Goal: Information Seeking & Learning: Learn about a topic

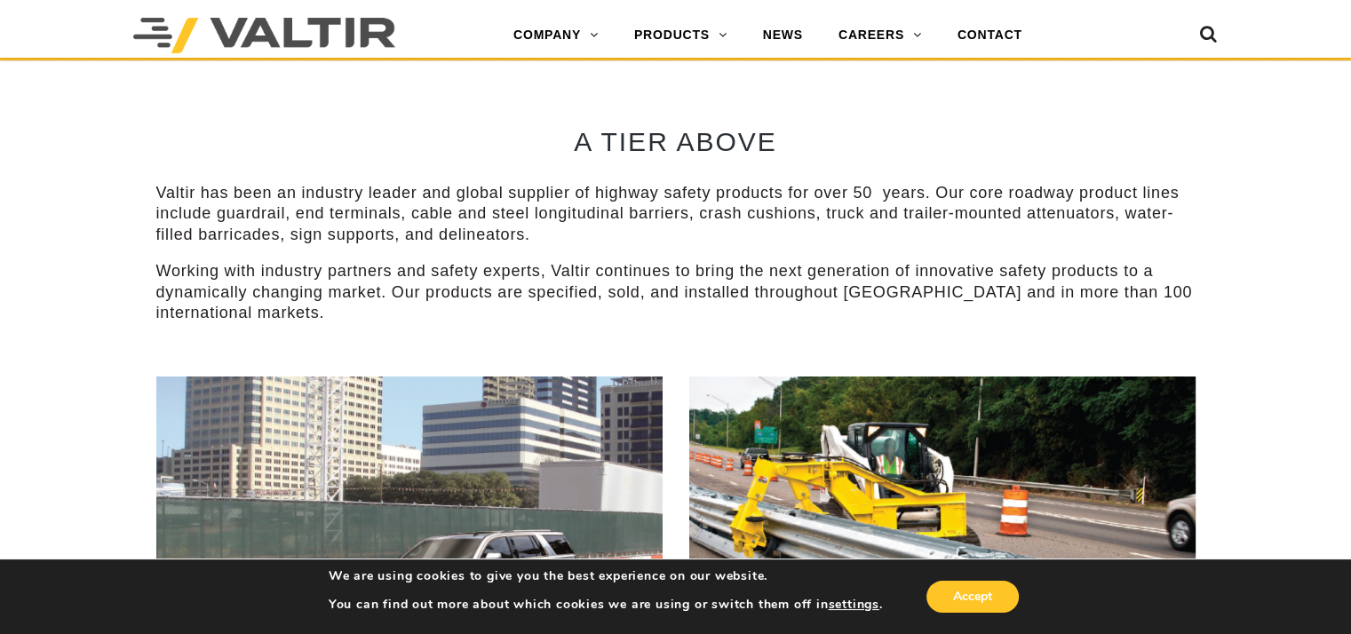
scroll to position [710, 0]
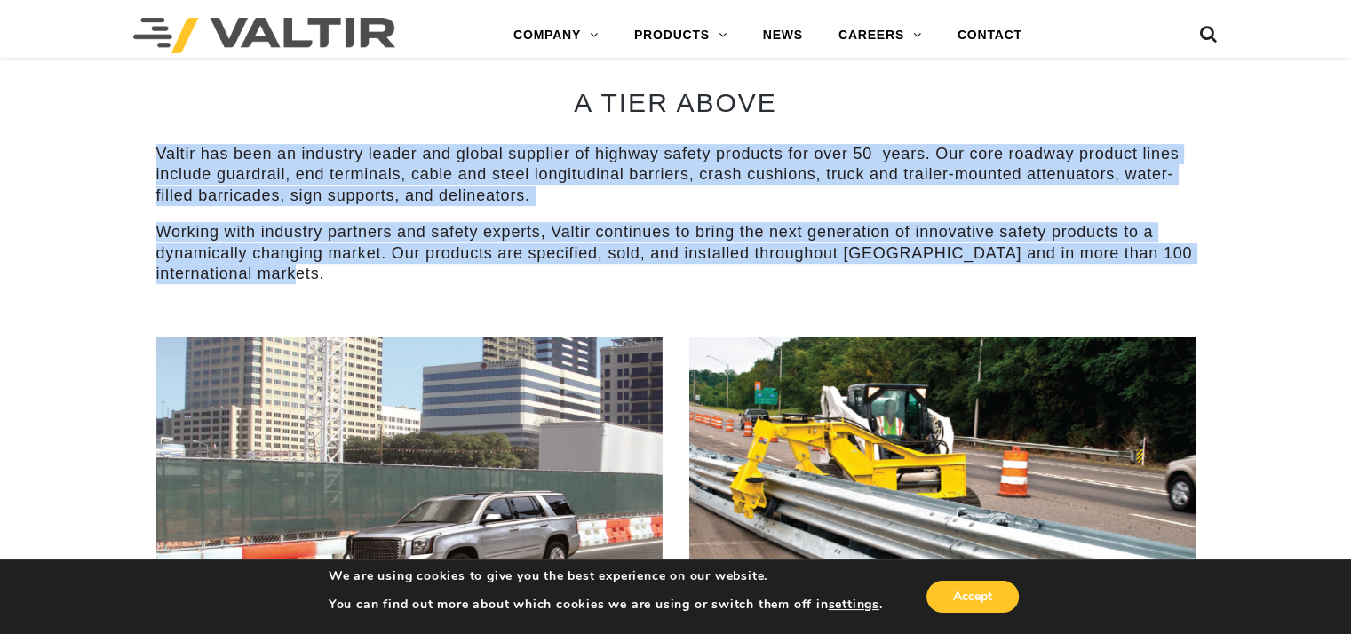
drag, startPoint x: 157, startPoint y: 150, endPoint x: 463, endPoint y: 271, distance: 328.5
click at [463, 271] on div "Valtir has been an industry leader and global supplier of highway safety produc…" at bounding box center [675, 214] width 1039 height 140
copy div "Valtir has been an industry leader and global supplier of highway safety produc…"
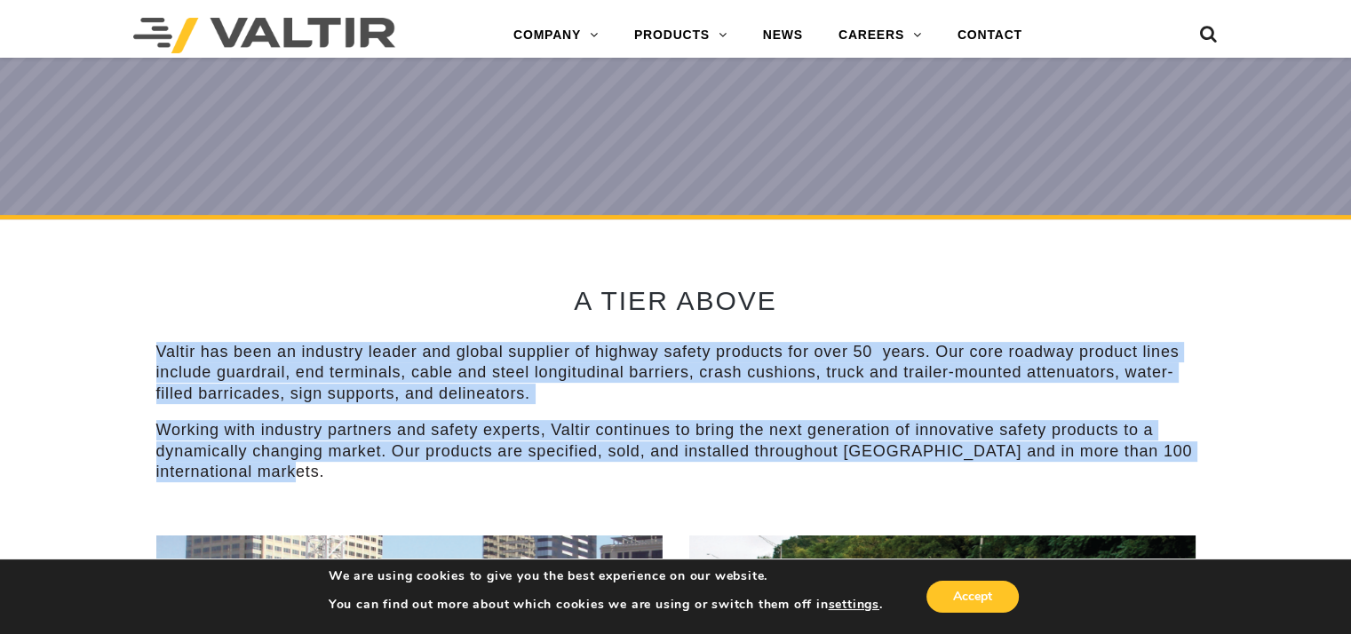
scroll to position [444, 0]
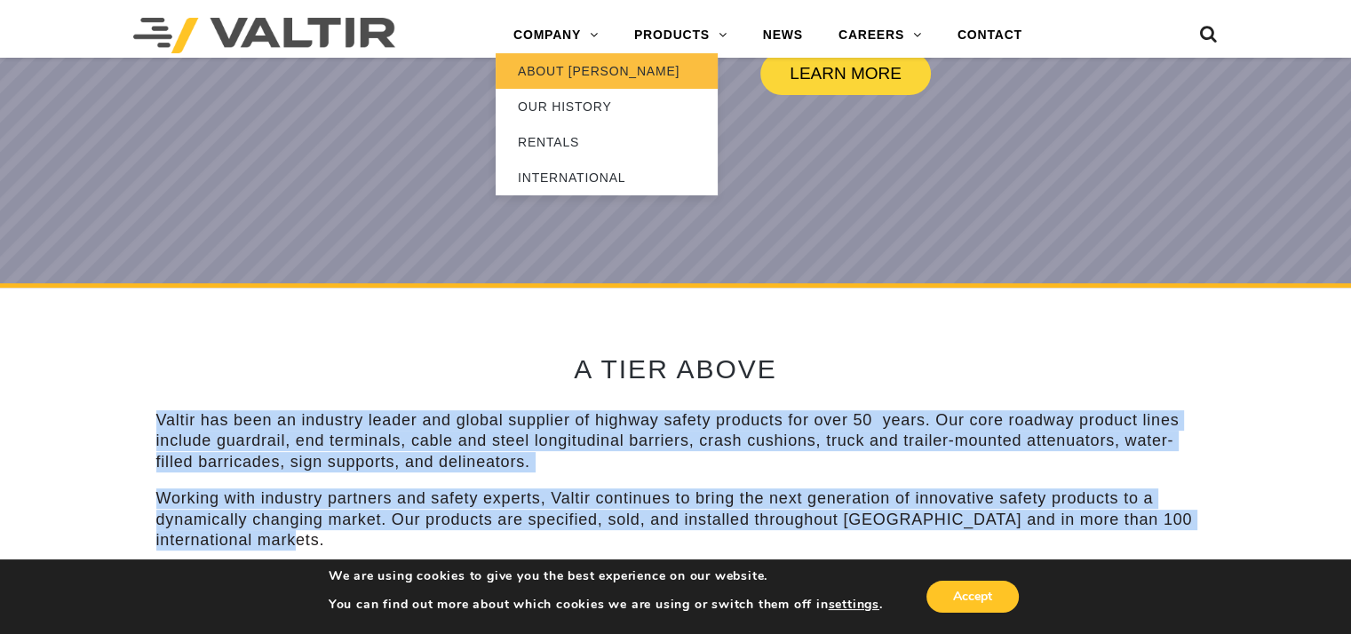
click at [568, 68] on link "ABOUT [PERSON_NAME]" at bounding box center [606, 71] width 222 height 36
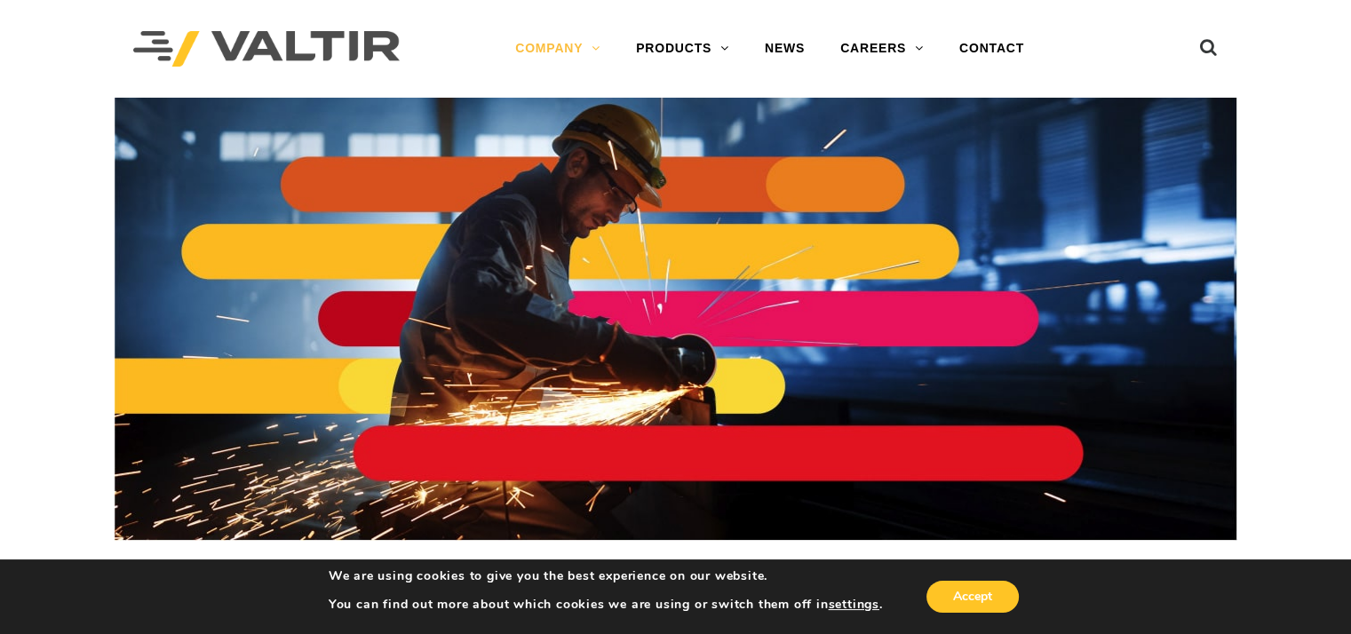
click at [263, 52] on img at bounding box center [266, 49] width 266 height 36
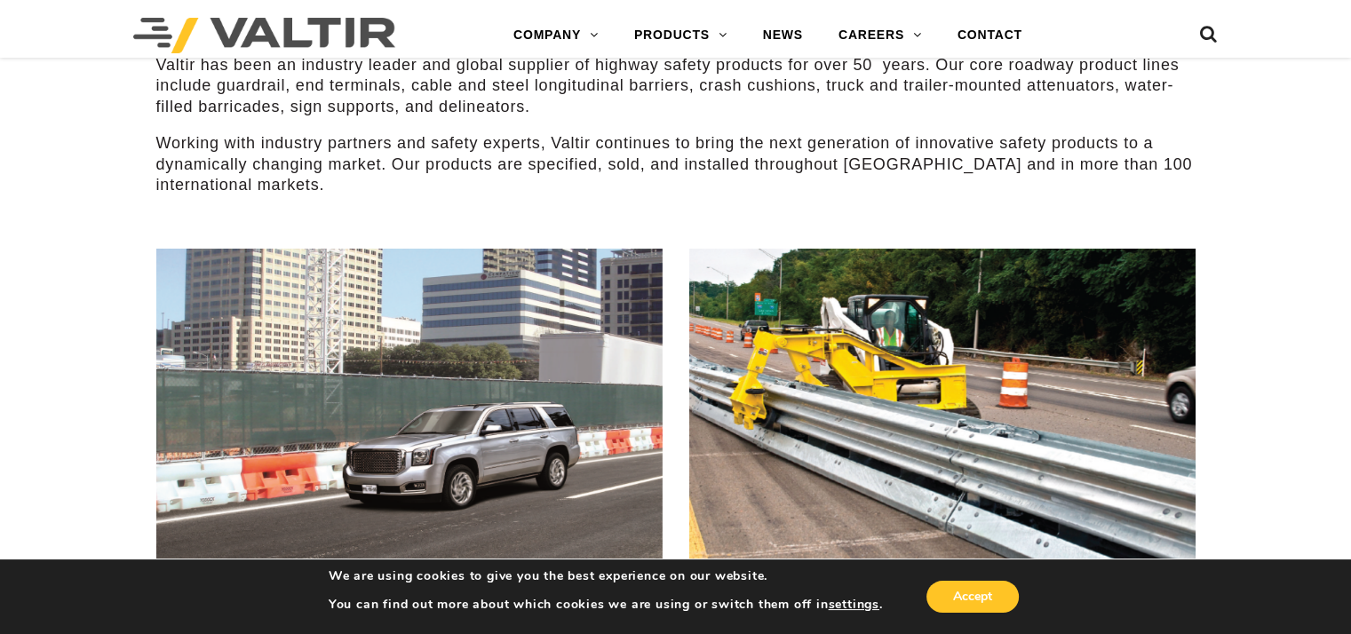
scroll to position [1066, 0]
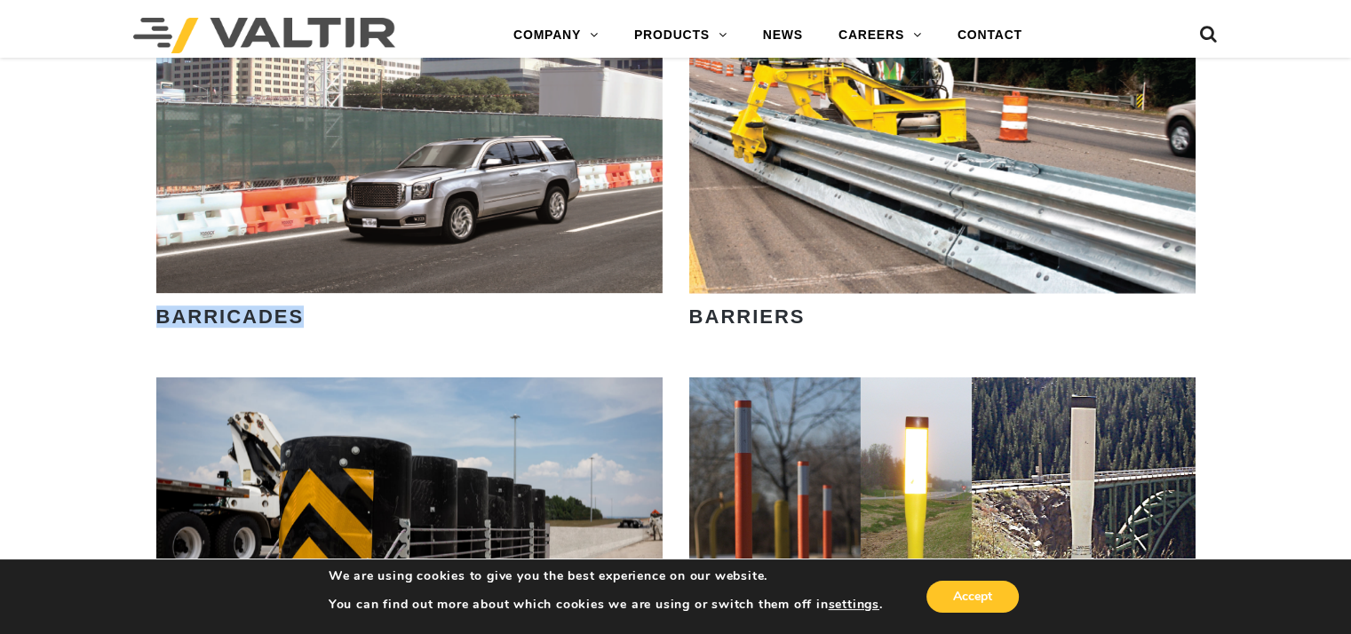
drag, startPoint x: 156, startPoint y: 313, endPoint x: 305, endPoint y: 303, distance: 149.6
click at [305, 303] on div "BARRICADES" at bounding box center [409, 321] width 506 height 57
copy strong "BARRICADES"
drag, startPoint x: 691, startPoint y: 318, endPoint x: 814, endPoint y: 324, distance: 123.6
click at [814, 324] on h3 "BARRIERS" at bounding box center [931, 316] width 484 height 21
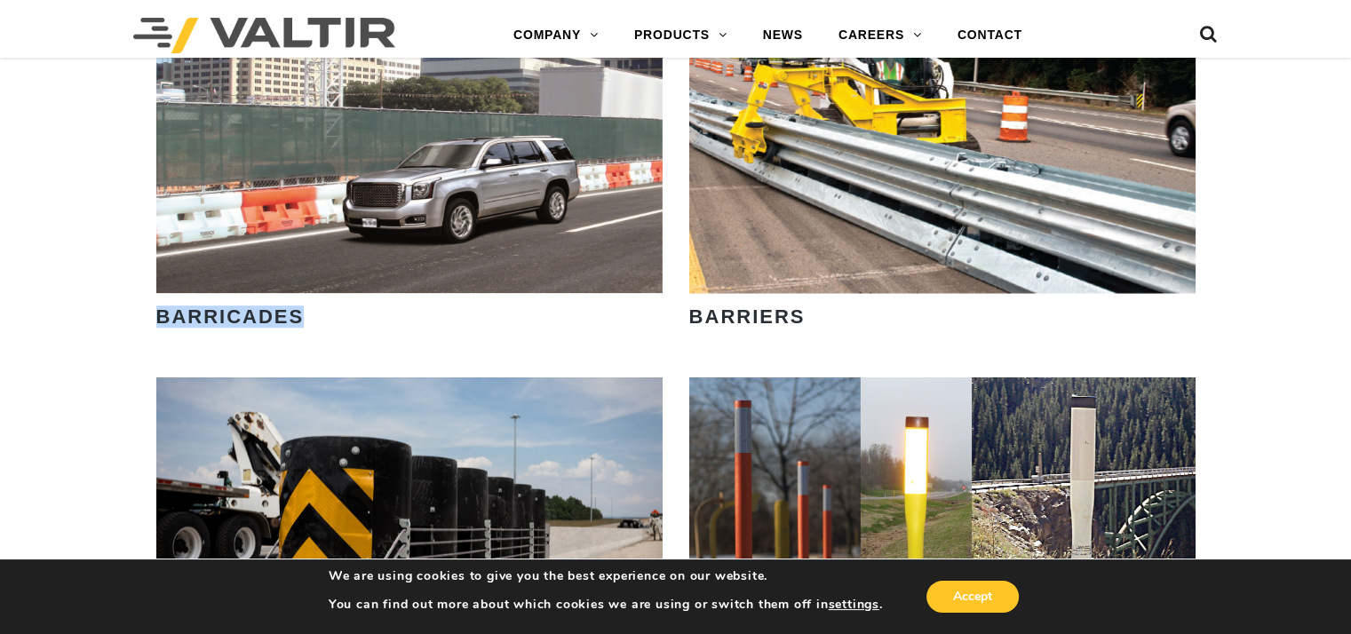
copy strong "BARRIERS"
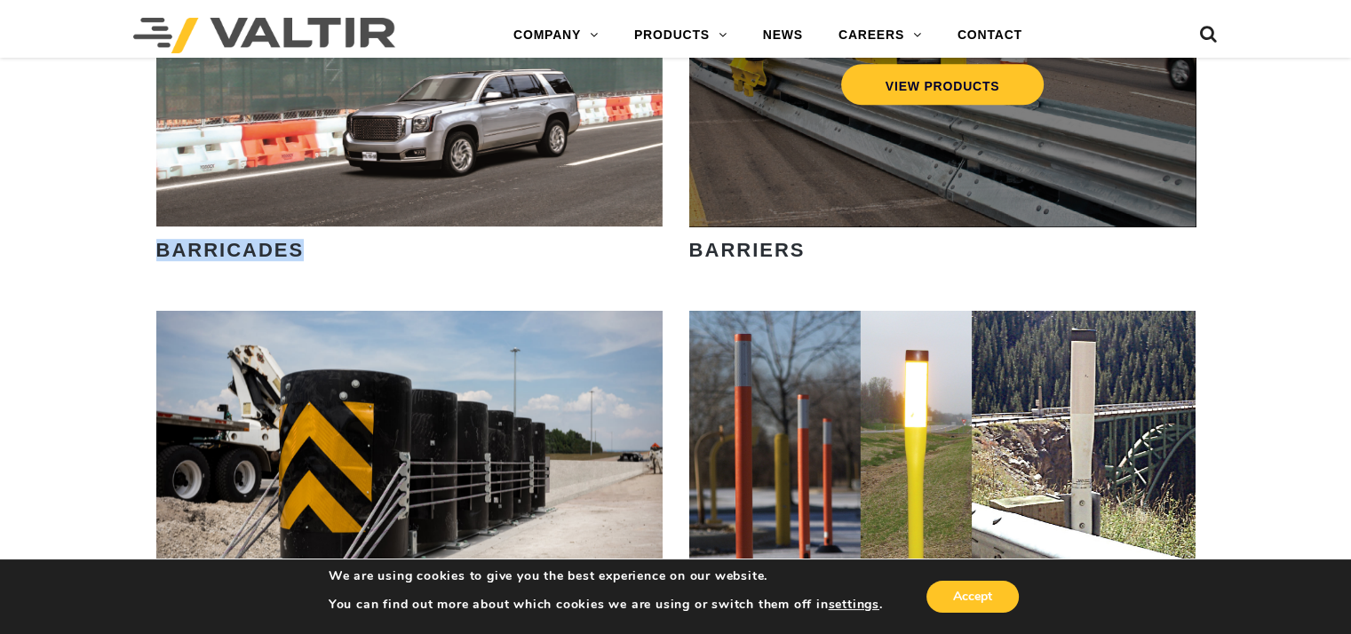
scroll to position [1421, 0]
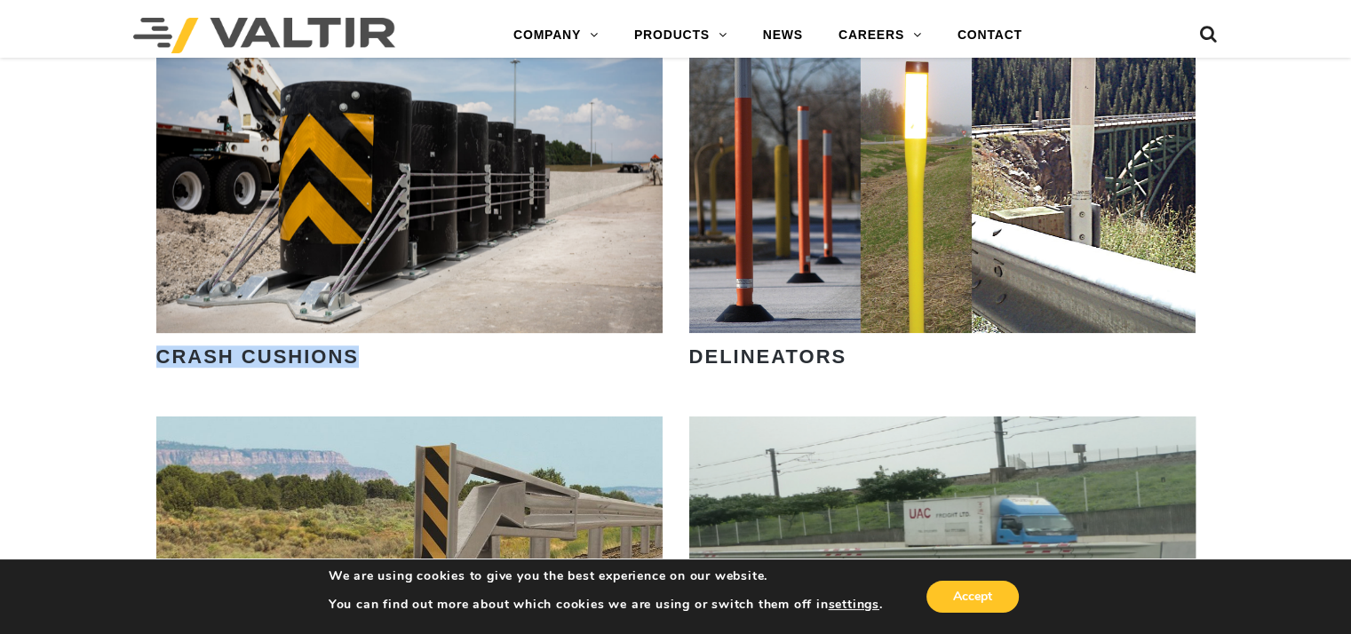
drag, startPoint x: 156, startPoint y: 356, endPoint x: 354, endPoint y: 365, distance: 198.2
click at [354, 365] on strong "CRASH CUSHIONS" at bounding box center [257, 356] width 202 height 22
copy strong "CRASH CUSHIONS"
drag, startPoint x: 688, startPoint y: 353, endPoint x: 852, endPoint y: 353, distance: 163.4
click at [847, 353] on strong "DELINEATORS" at bounding box center [768, 356] width 158 height 22
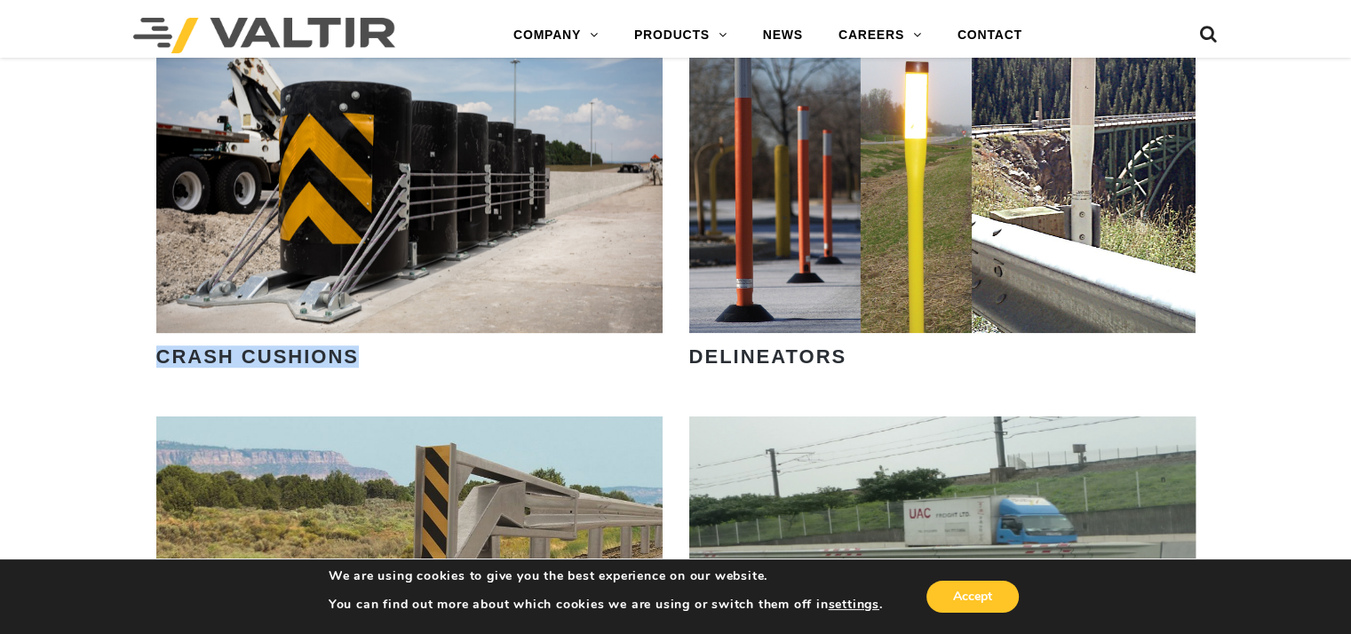
copy strong "DELINEATORS"
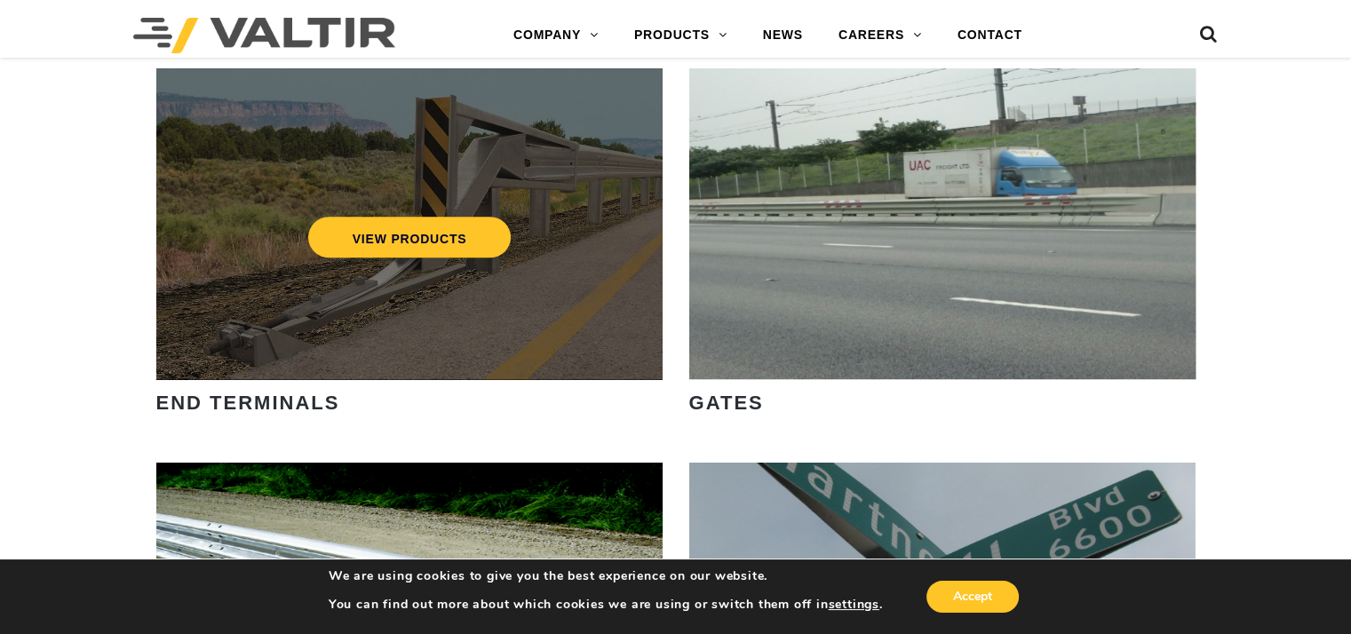
scroll to position [1776, 0]
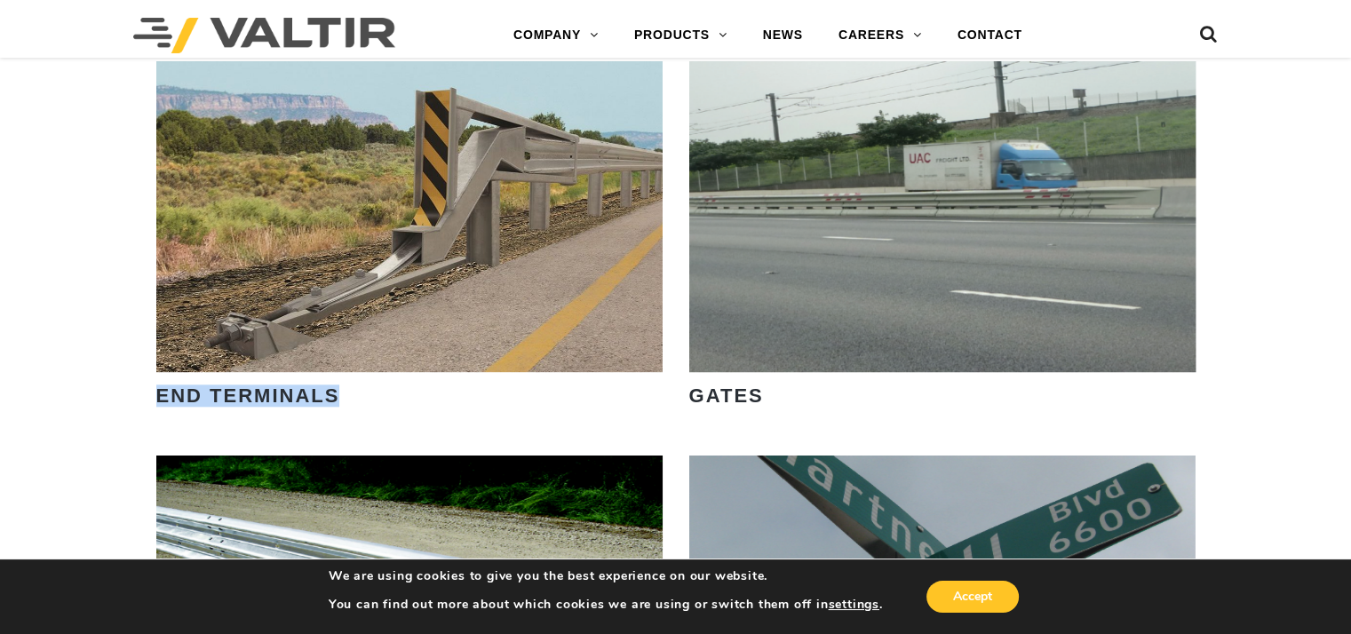
drag, startPoint x: 159, startPoint y: 394, endPoint x: 337, endPoint y: 402, distance: 178.7
click at [337, 402] on strong "END TERMINALS" at bounding box center [248, 395] width 184 height 22
copy strong "END TERMINALS"
drag, startPoint x: 692, startPoint y: 393, endPoint x: 762, endPoint y: 402, distance: 70.7
click at [762, 402] on strong "GATES" at bounding box center [726, 395] width 75 height 22
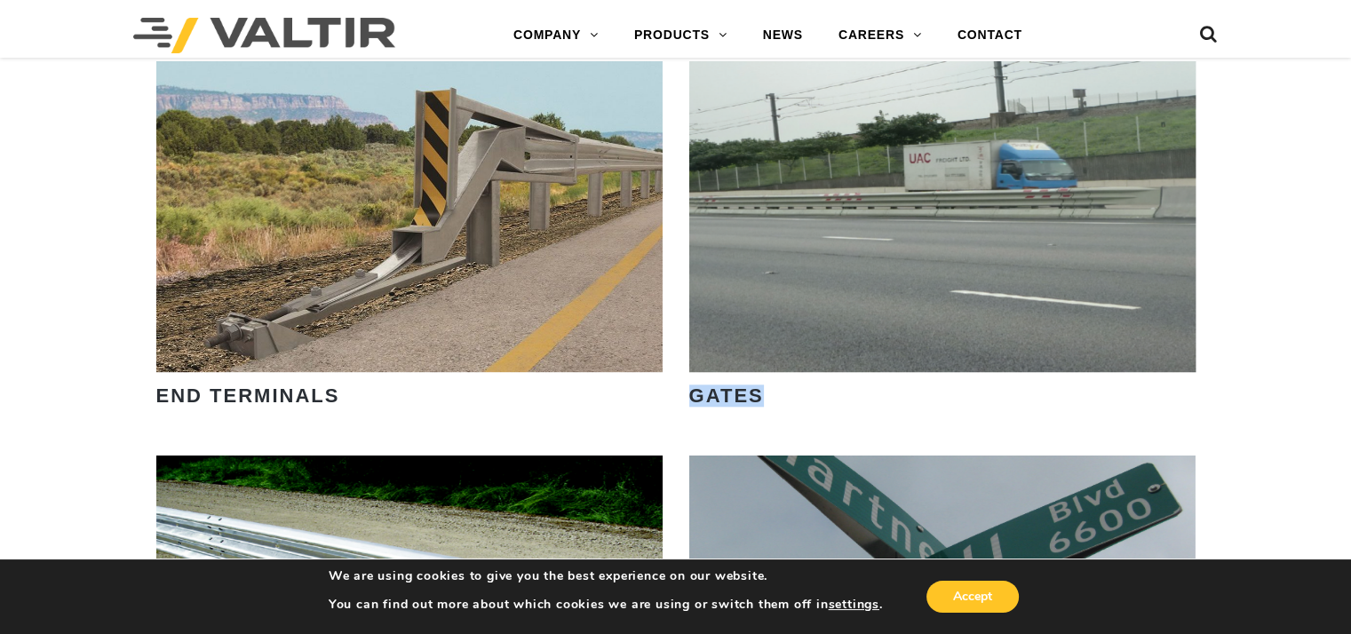
copy strong "GATES"
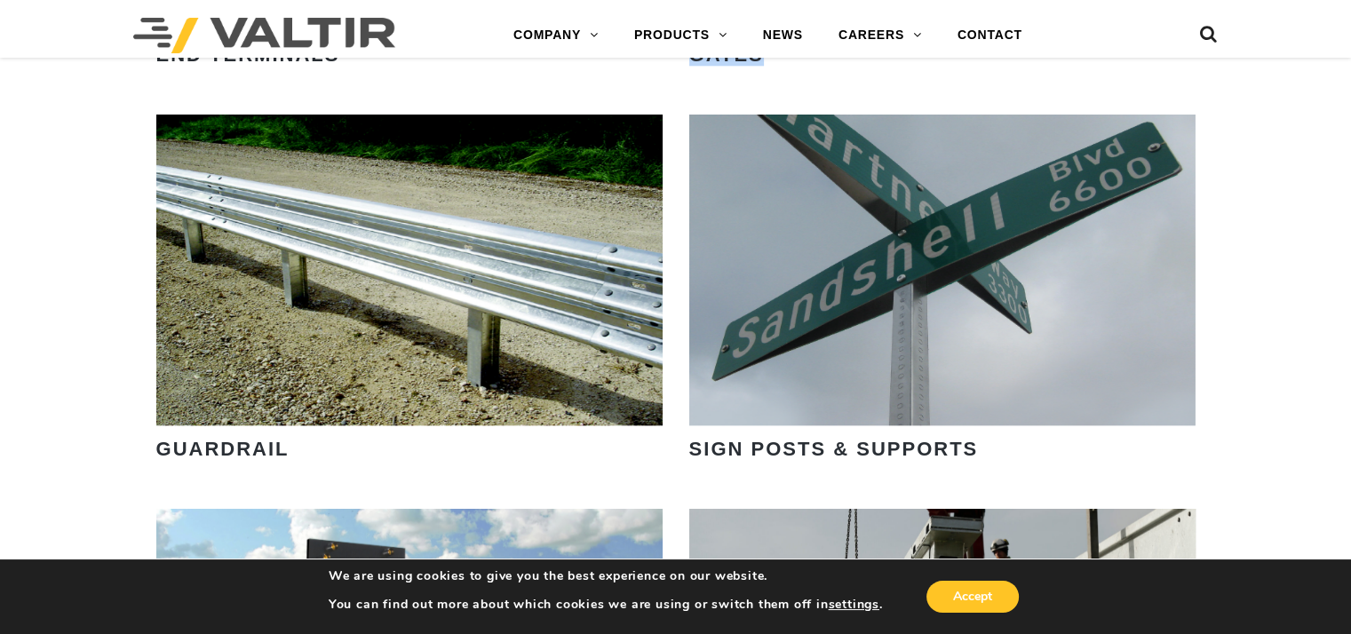
scroll to position [2131, 0]
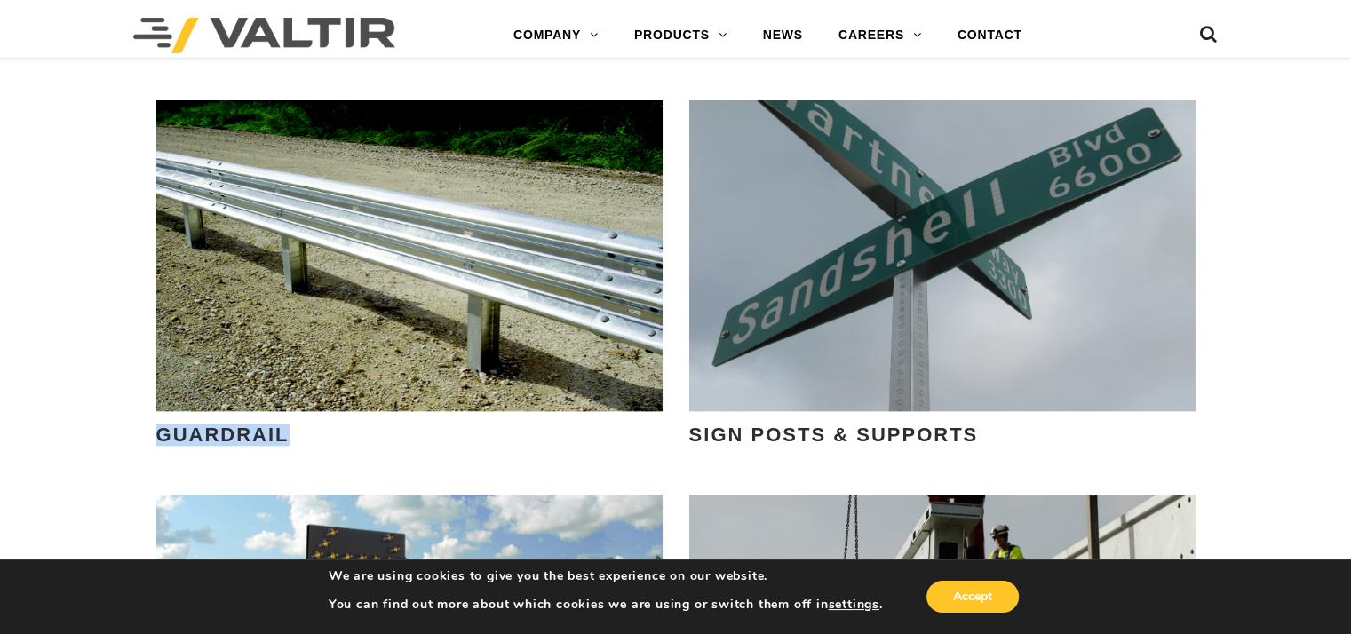
drag, startPoint x: 155, startPoint y: 432, endPoint x: 287, endPoint y: 427, distance: 131.5
click at [287, 427] on strong "GUARDRAIL" at bounding box center [222, 435] width 133 height 22
copy strong "GUARDRAIL"
drag, startPoint x: 694, startPoint y: 435, endPoint x: 973, endPoint y: 441, distance: 278.9
click at [973, 441] on strong "SIGN POSTS & SUPPORTS" at bounding box center [833, 435] width 289 height 22
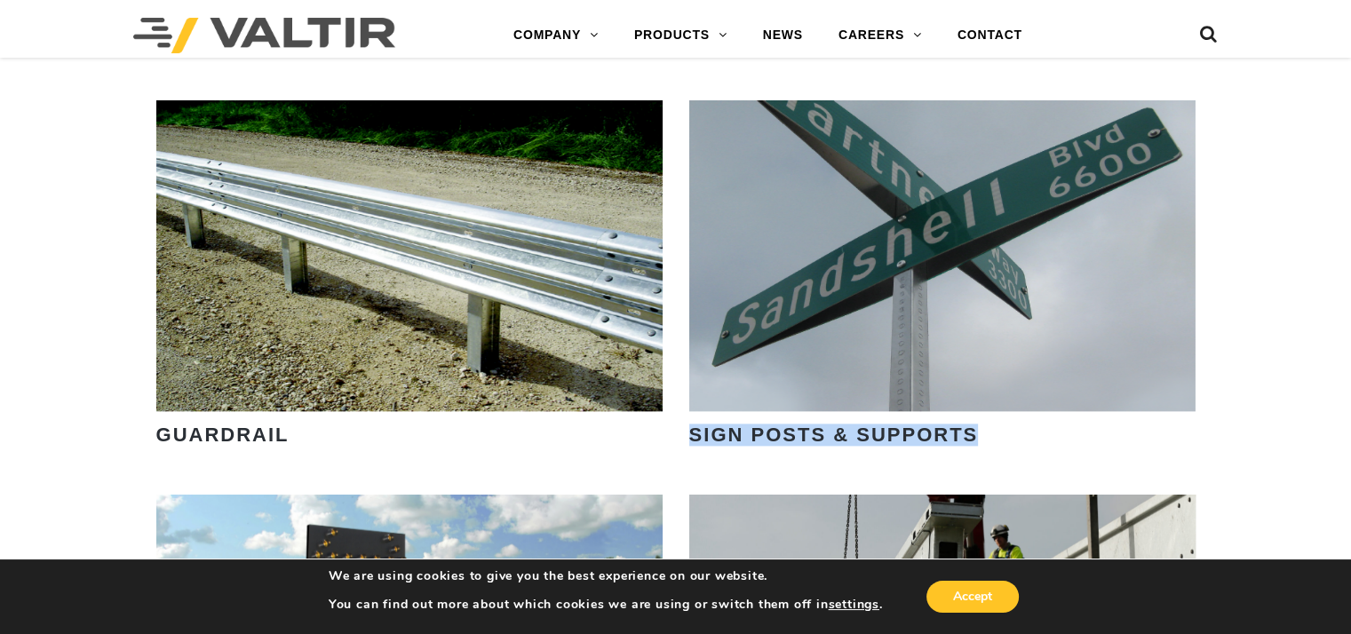
copy strong "SIGN POSTS & SUPPORTS"
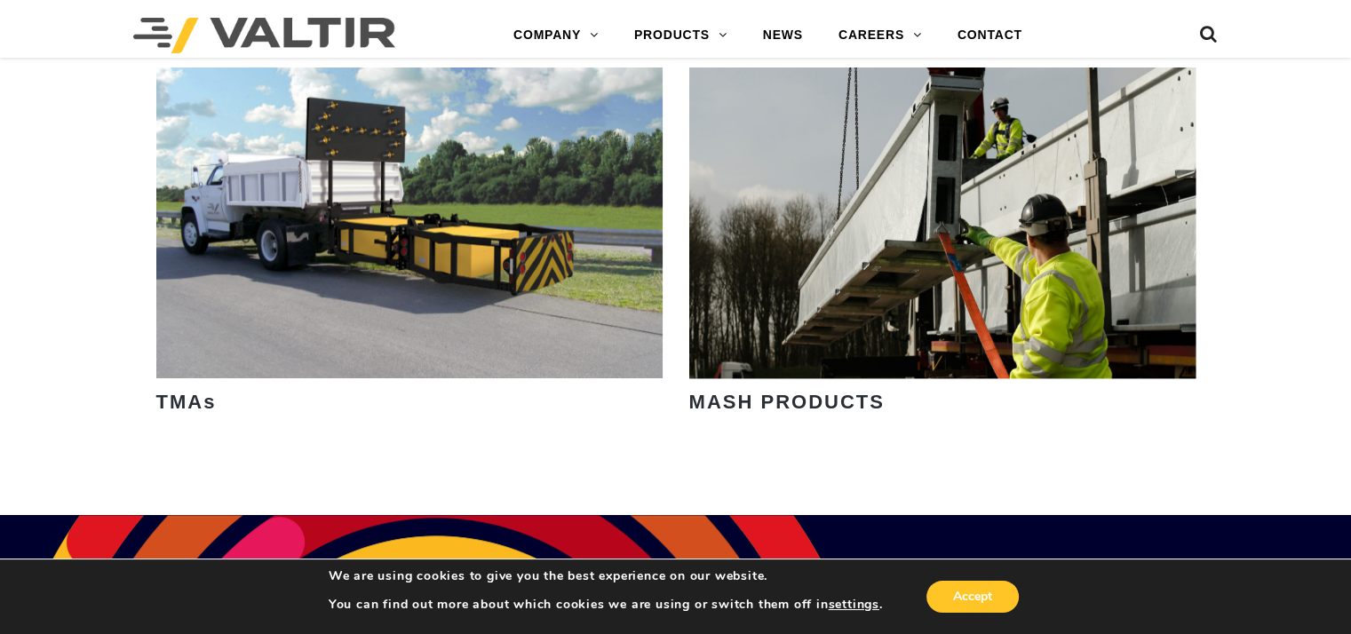
scroll to position [2575, 0]
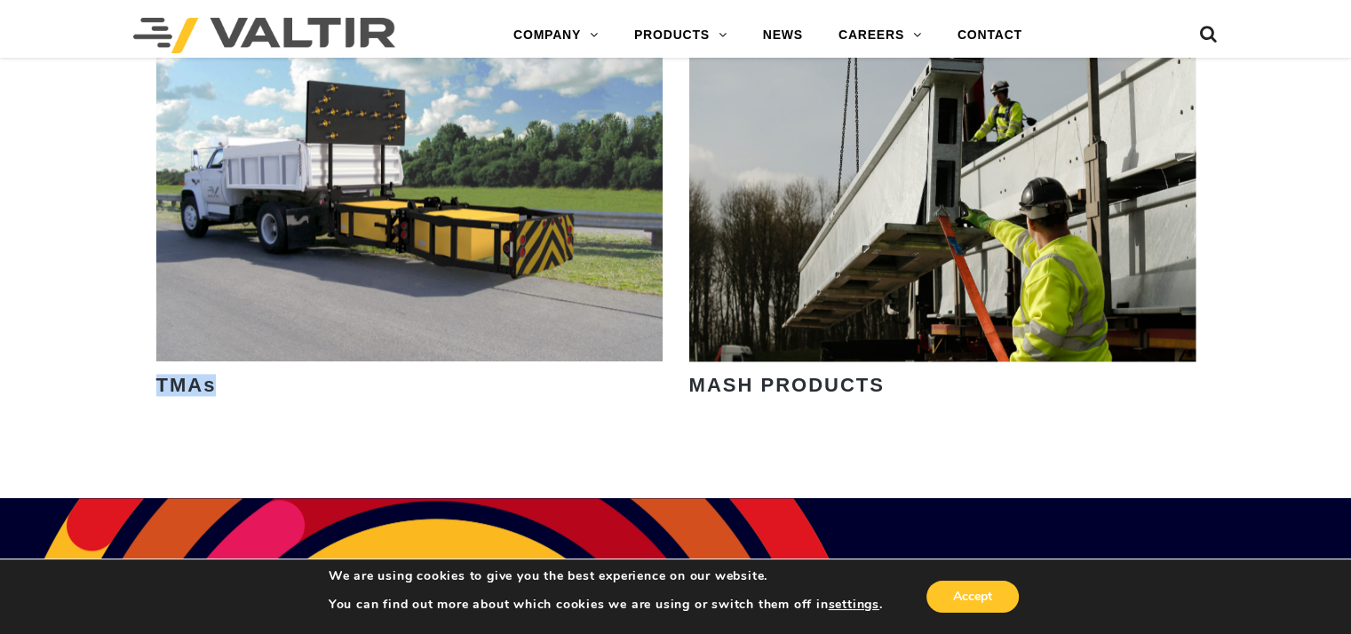
drag, startPoint x: 155, startPoint y: 376, endPoint x: 227, endPoint y: 387, distance: 73.6
click at [227, 387] on div "VIEW PRODUCTS TMAs" at bounding box center [409, 248] width 533 height 394
copy strong "TMAs"
drag, startPoint x: 693, startPoint y: 384, endPoint x: 889, endPoint y: 388, distance: 196.3
click at [889, 388] on h3 "MASH PRODUCTS" at bounding box center [931, 385] width 484 height 21
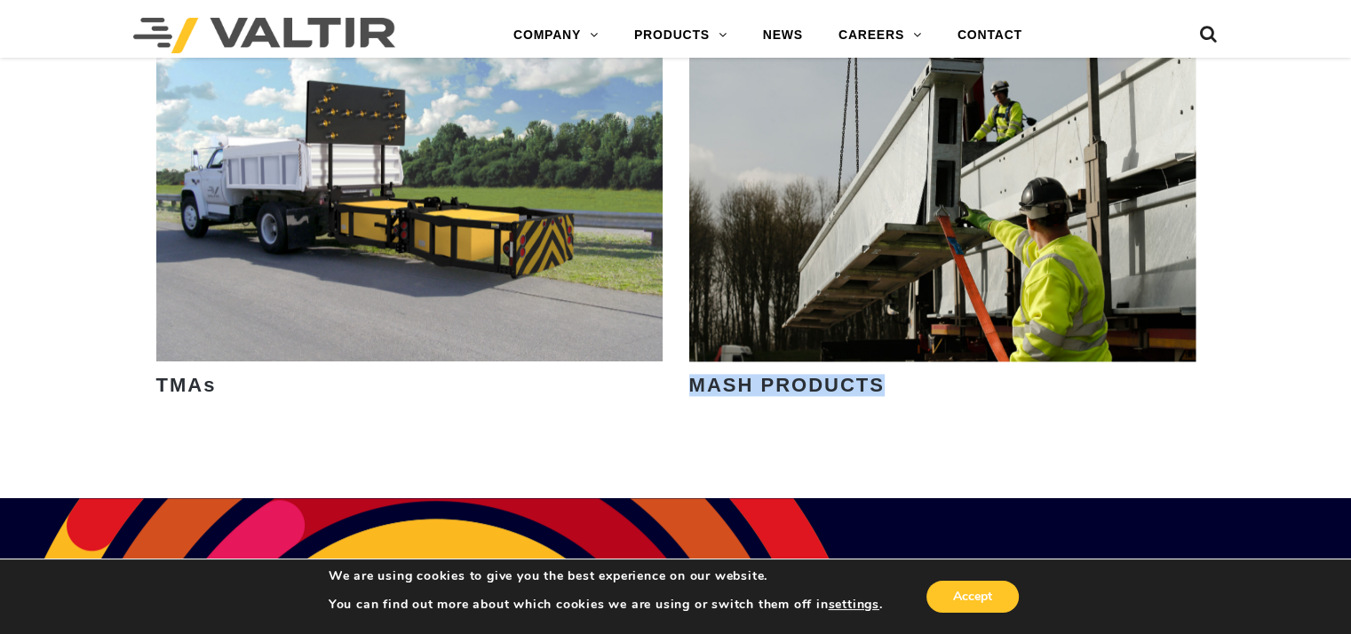
copy strong "MASH PRODUCTS"
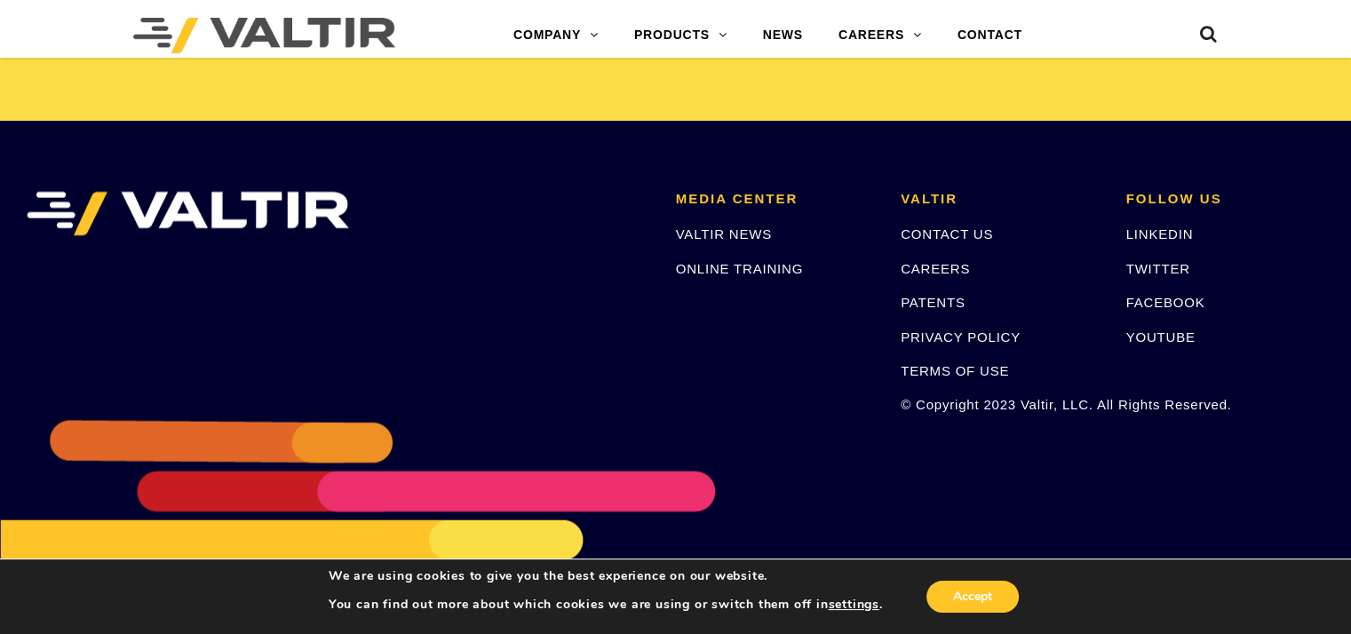
scroll to position [3771, 0]
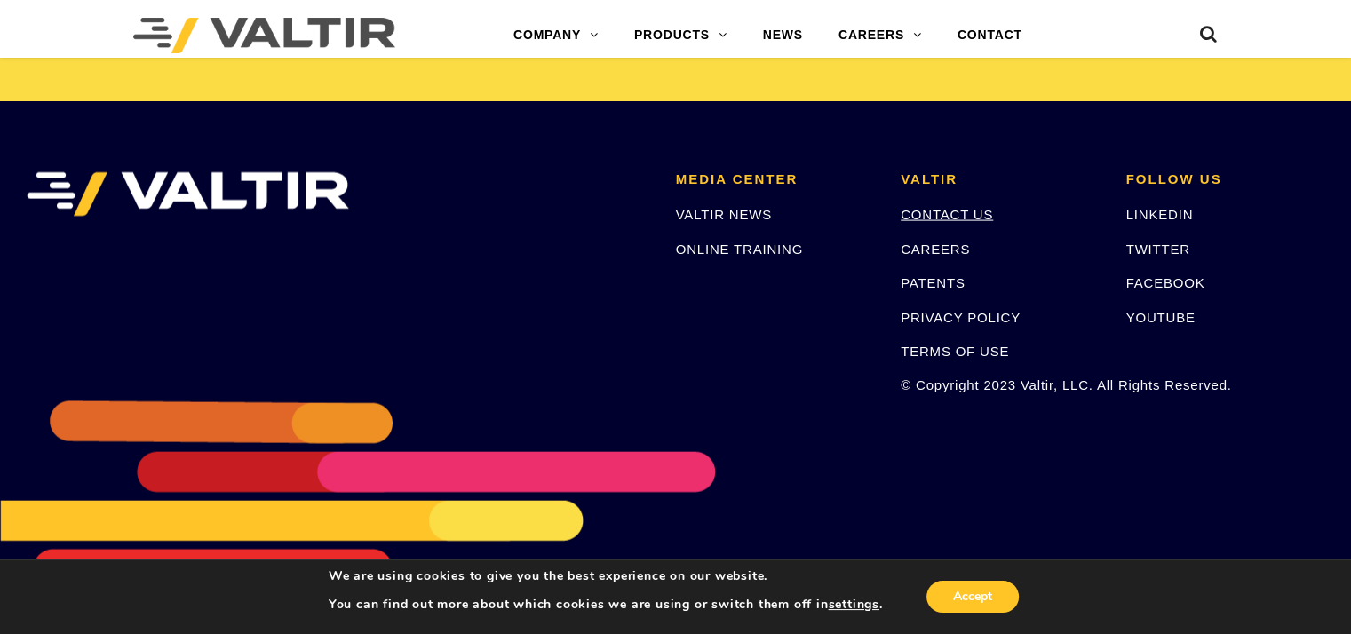
click at [925, 207] on link "CONTACT US" at bounding box center [946, 214] width 92 height 15
